Goal: Answer question/provide support: Share knowledge or assist other users

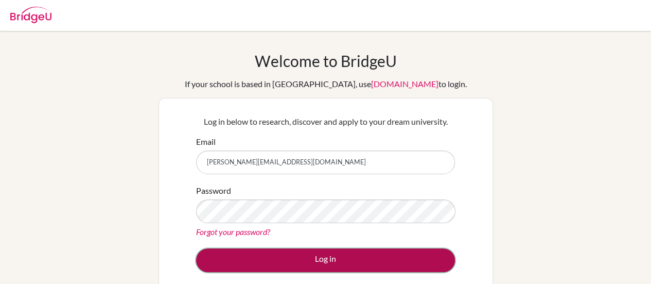
click at [379, 262] on button "Log in" at bounding box center [325, 260] width 259 height 24
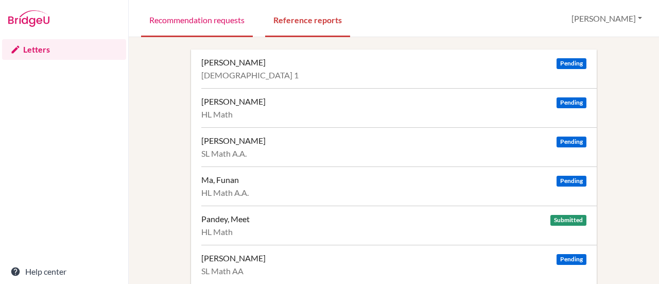
click at [216, 27] on link "Recommendation requests" at bounding box center [197, 20] width 112 height 36
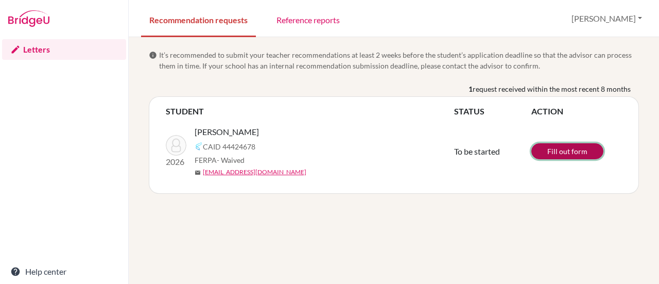
click at [564, 145] on link "Fill out form" at bounding box center [567, 151] width 72 height 16
click at [387, 190] on div "STUDENT STATUS ACTION 2026 [PERSON_NAME] CAID 44424678 FERPA - Waived mail [EMA…" at bounding box center [394, 144] width 490 height 97
